Goal: Task Accomplishment & Management: Manage account settings

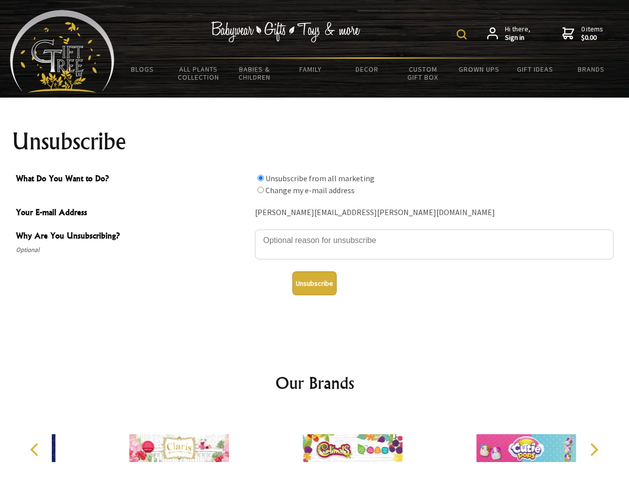
click at [463, 34] on img at bounding box center [461, 34] width 10 height 10
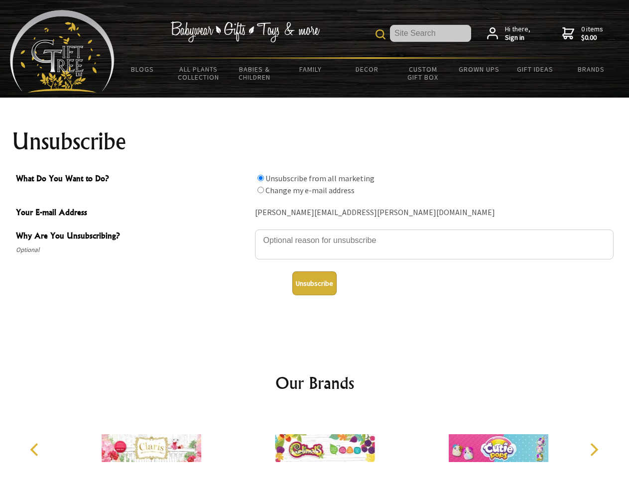
click at [315, 233] on textarea "Why Are You Unsubscribing?" at bounding box center [434, 244] width 358 height 30
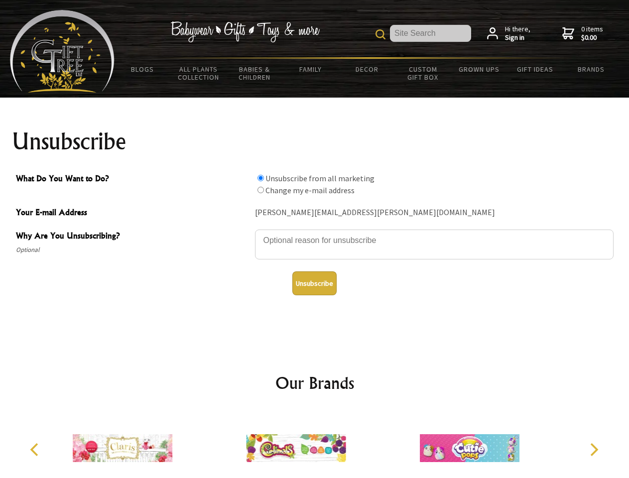
click at [260, 178] on input "What Do You Want to Do?" at bounding box center [260, 178] width 6 height 6
click at [260, 190] on input "What Do You Want to Do?" at bounding box center [260, 190] width 6 height 6
radio input "true"
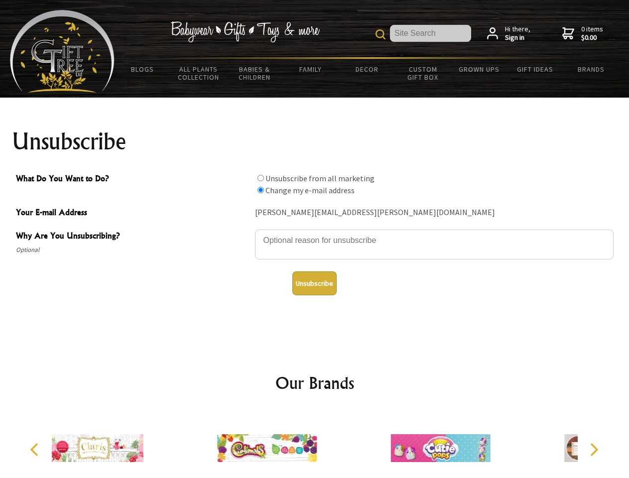
click at [314, 283] on button "Unsubscribe" at bounding box center [314, 283] width 44 height 24
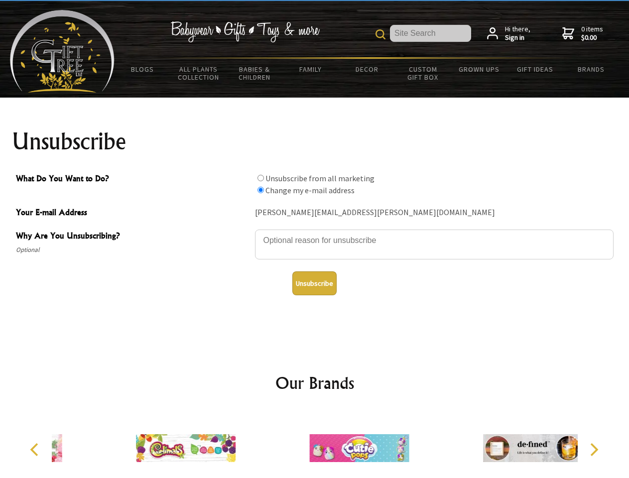
click at [36, 449] on icon "Previous" at bounding box center [35, 449] width 13 height 13
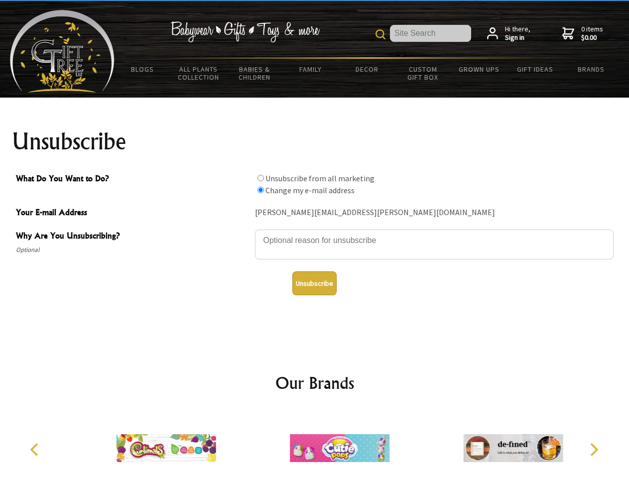
click at [593, 449] on icon "Next" at bounding box center [592, 449] width 13 height 13
